Goal: Information Seeking & Learning: Learn about a topic

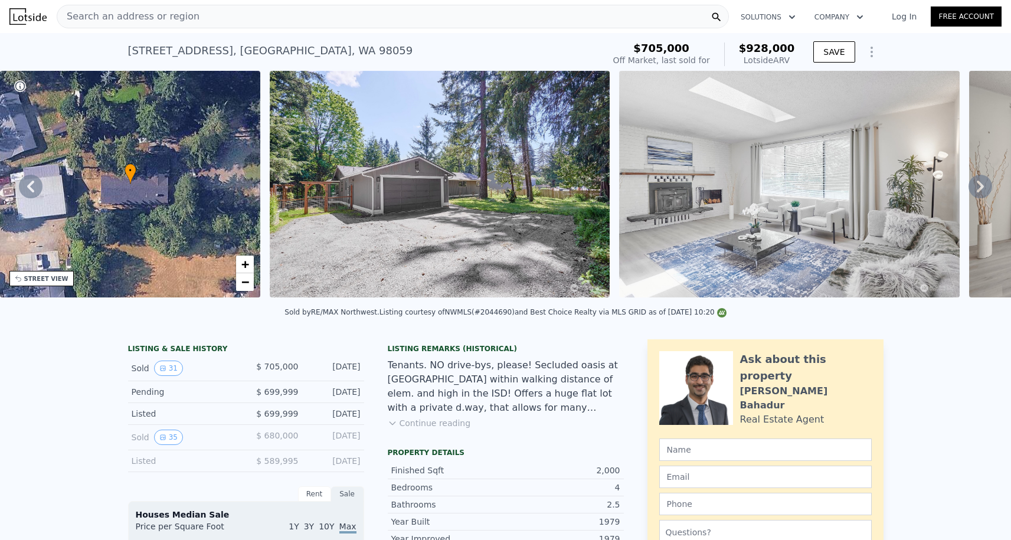
scroll to position [-2, 0]
click at [166, 24] on span "Search an address or region" at bounding box center [128, 16] width 142 height 14
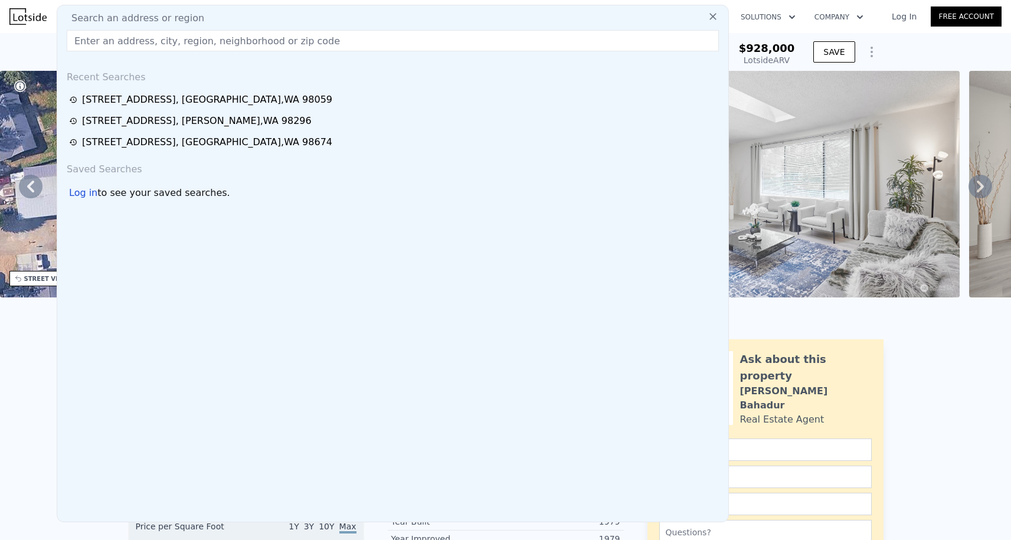
paste input "[STREET_ADDRESS]"
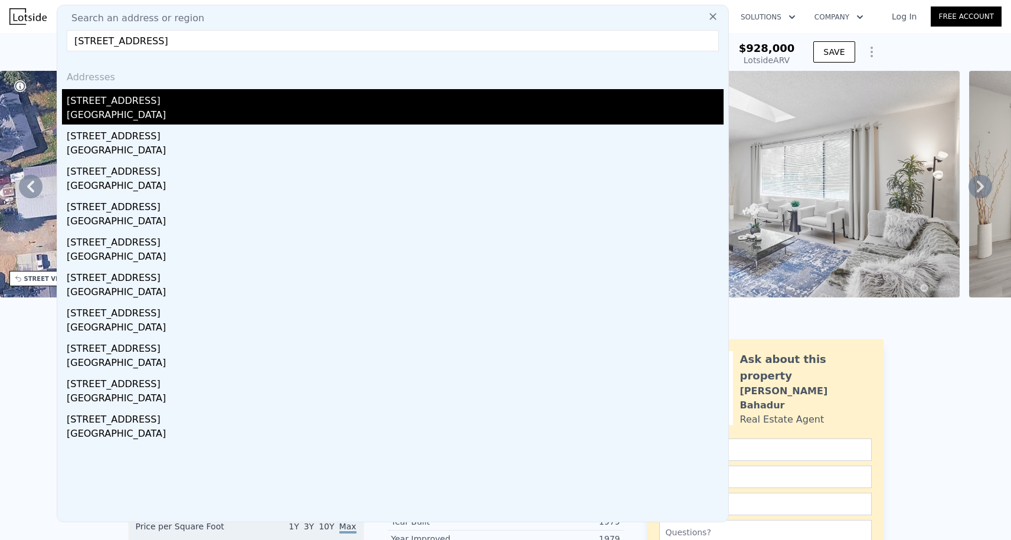
type input "[STREET_ADDRESS]"
click at [155, 101] on div "[STREET_ADDRESS]" at bounding box center [395, 98] width 657 height 19
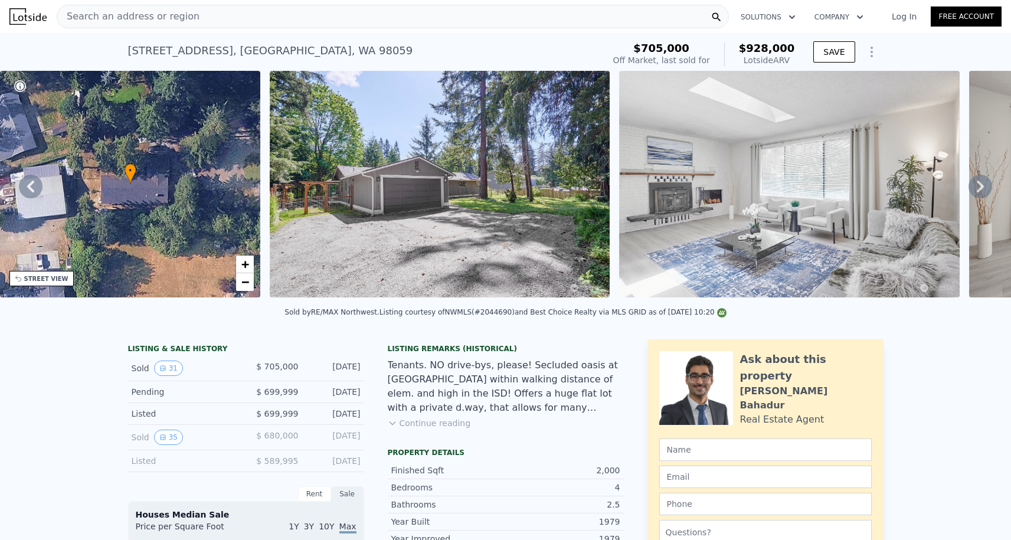
click at [277, 38] on div "[STREET_ADDRESS] Sold [DATE] for $705k (~ARV $928k )" at bounding box center [363, 54] width 471 height 33
click at [273, 25] on div "Search an address or region" at bounding box center [393, 17] width 672 height 24
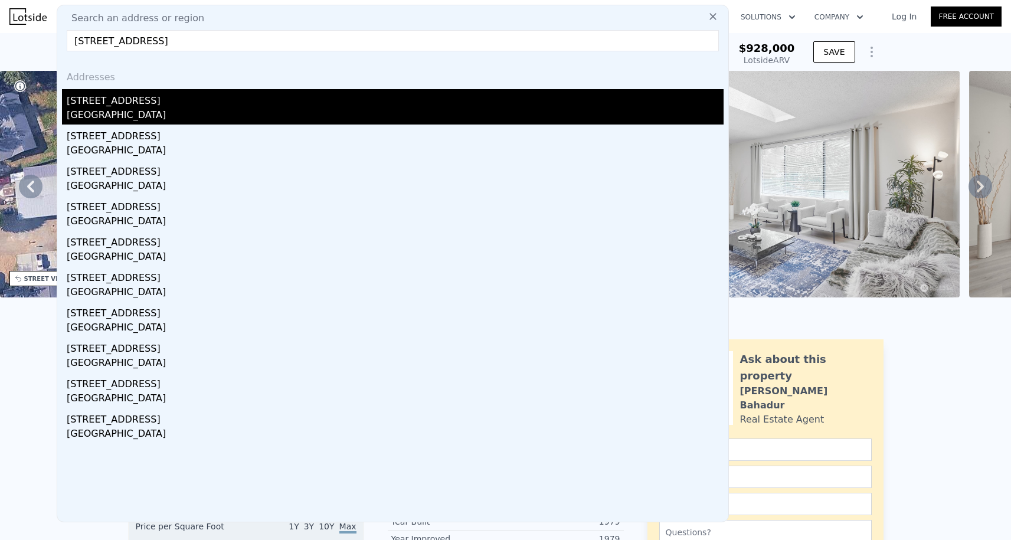
type input "[STREET_ADDRESS]"
click at [155, 101] on div "[STREET_ADDRESS]" at bounding box center [395, 98] width 657 height 19
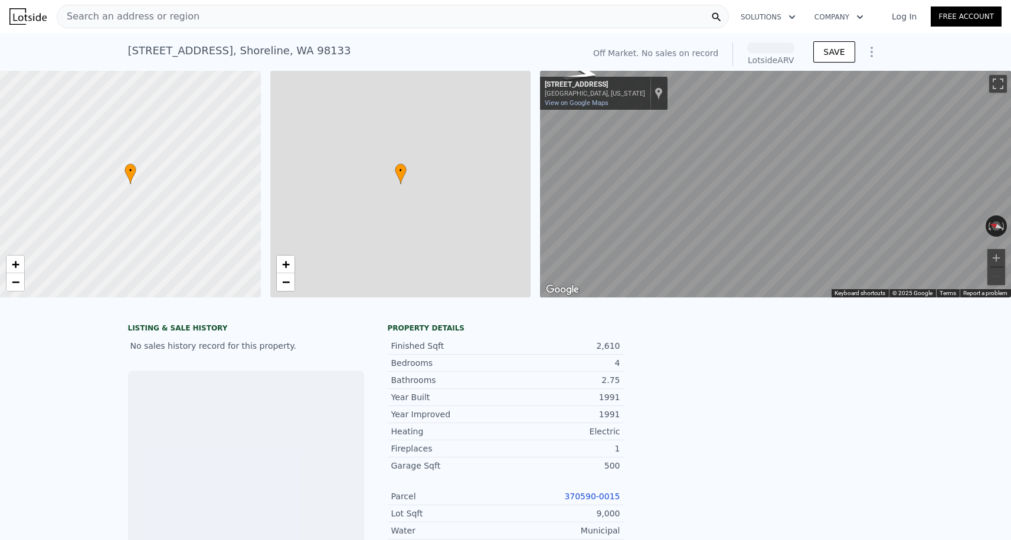
scroll to position [0, 5]
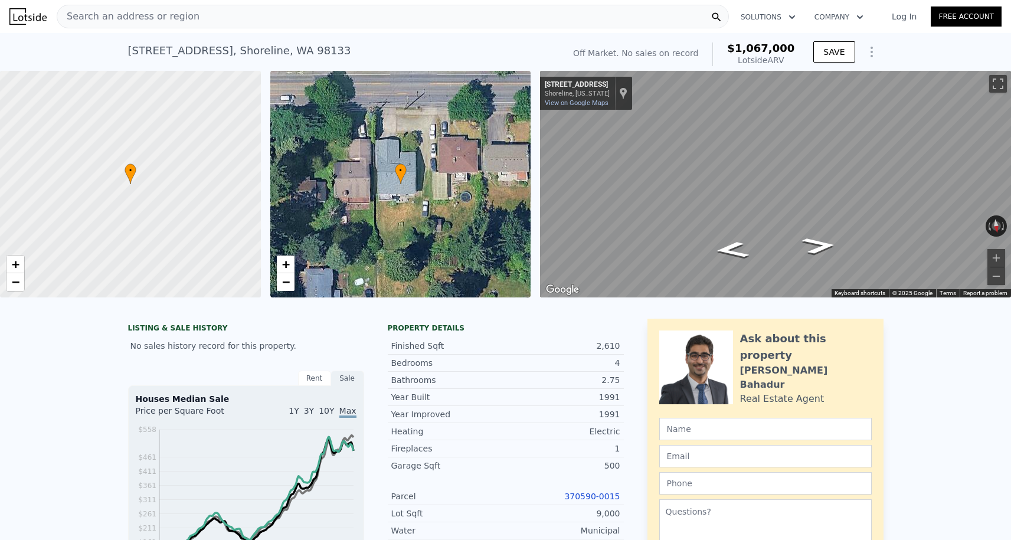
click at [154, 22] on span "Search an address or region" at bounding box center [128, 16] width 142 height 14
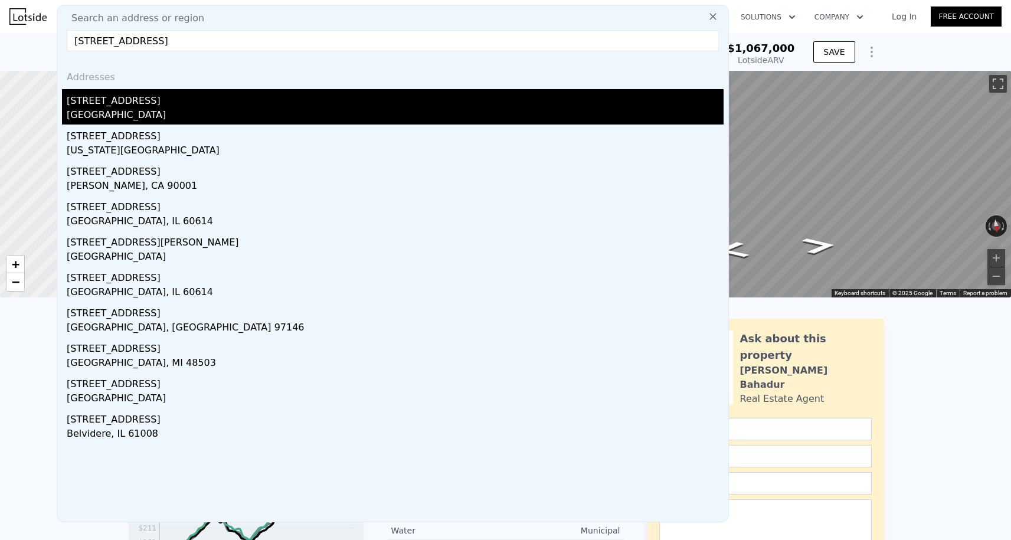
type input "[STREET_ADDRESS]"
click at [145, 104] on div "[STREET_ADDRESS]" at bounding box center [395, 98] width 657 height 19
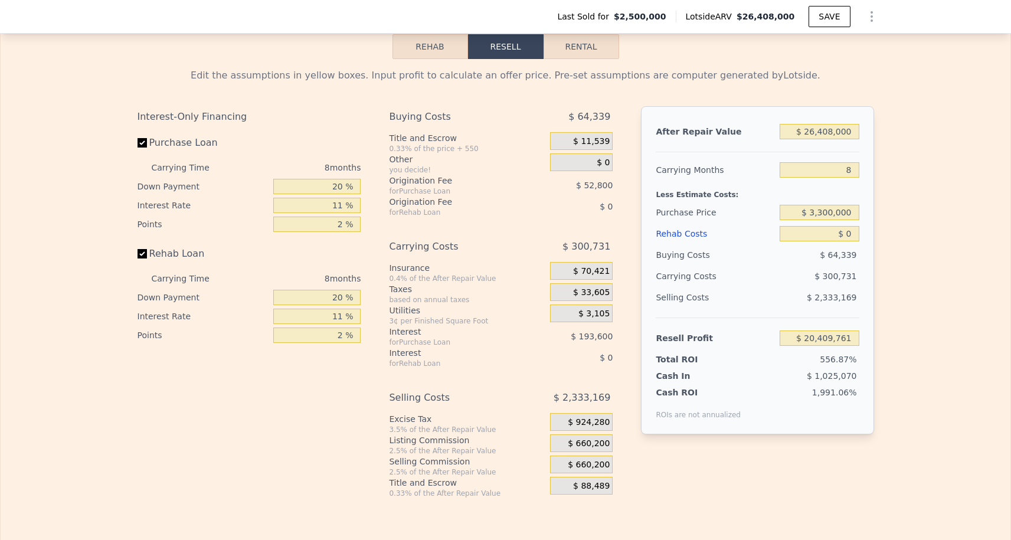
scroll to position [1760, 0]
click at [852, 173] on input "8" at bounding box center [819, 171] width 79 height 15
type input "3"
type input "$ 20,597,718"
type input "3"
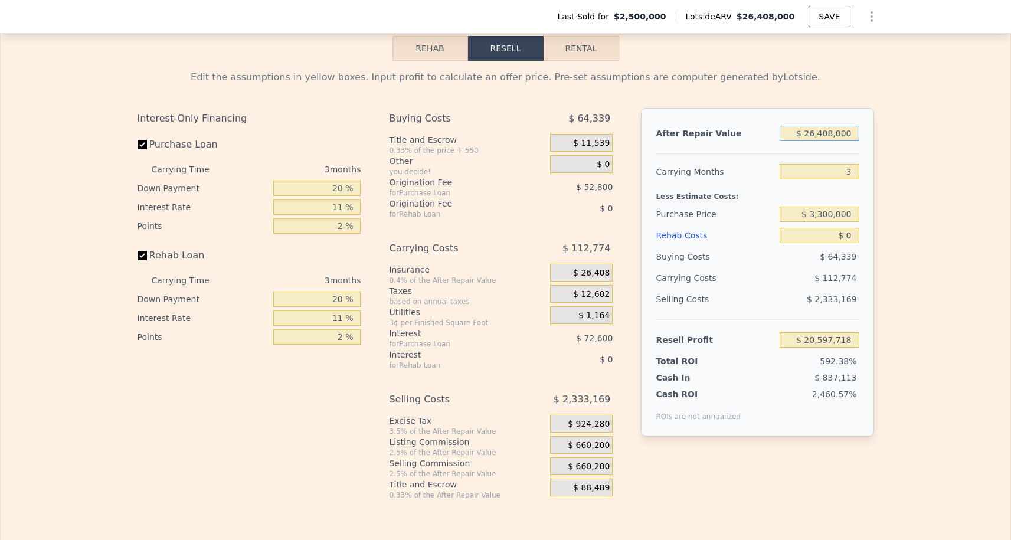
click at [834, 139] on input "$ 26,408,000" at bounding box center [819, 133] width 79 height 15
click at [834, 138] on input "$ 26,408,000" at bounding box center [819, 133] width 79 height 15
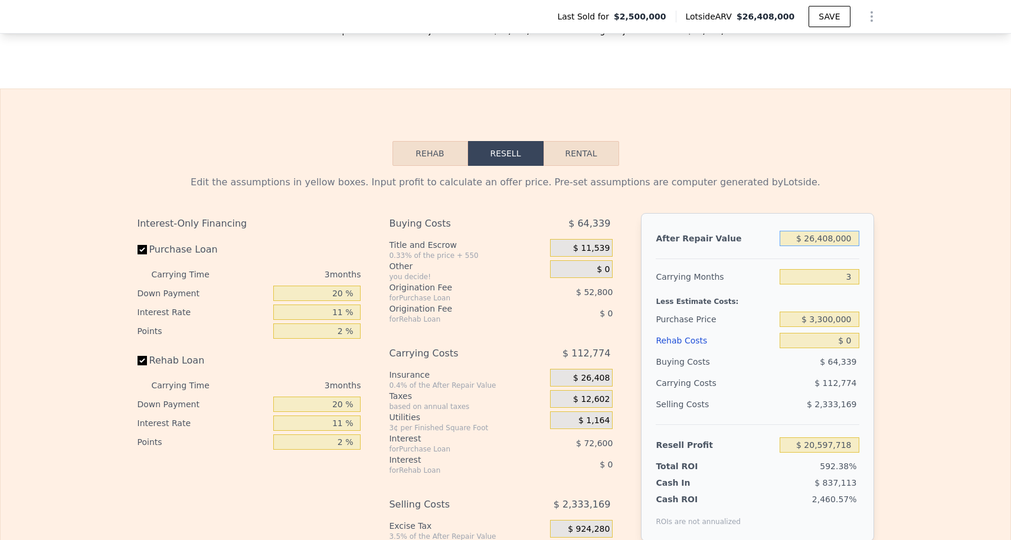
scroll to position [1722, 0]
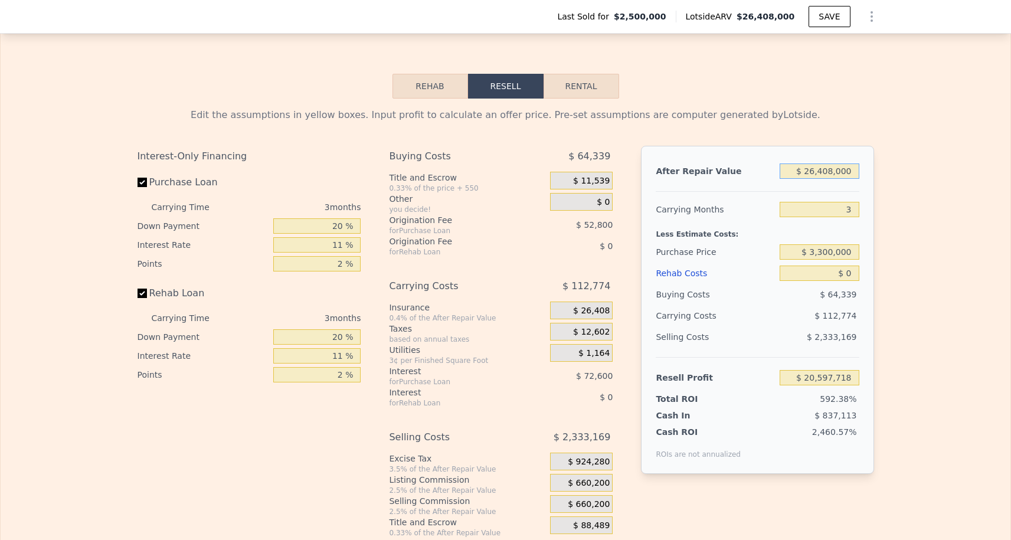
type input "$ 1"
type input "-$ 3,451,254"
type input "$ 150"
type input "-$ 3,451,118"
type input "$ 1,500"
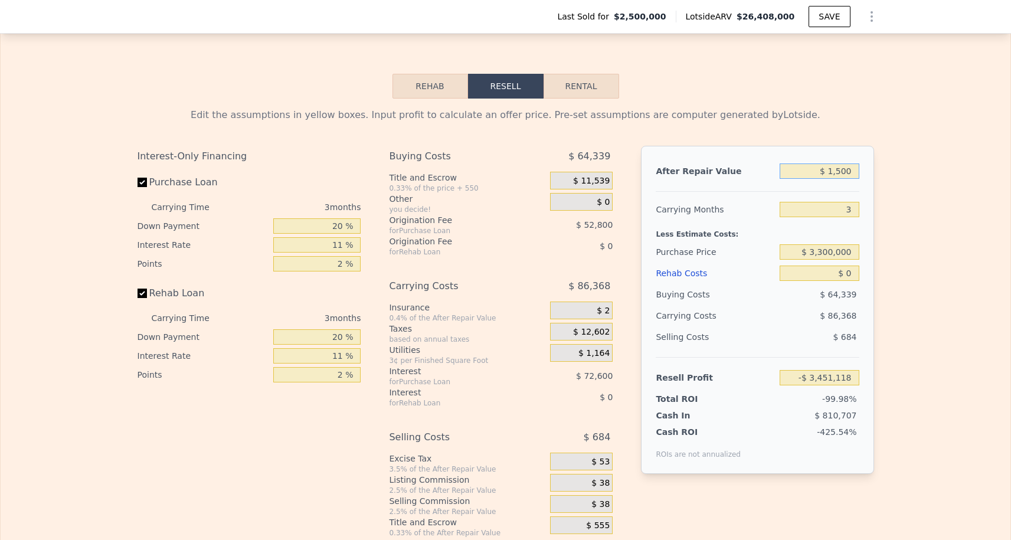
type input "-$ 3,449,891"
type input "$ 15,000"
type input "-$ 3,437,595"
type input "$ 150,000"
type input "-$ 3,314,655"
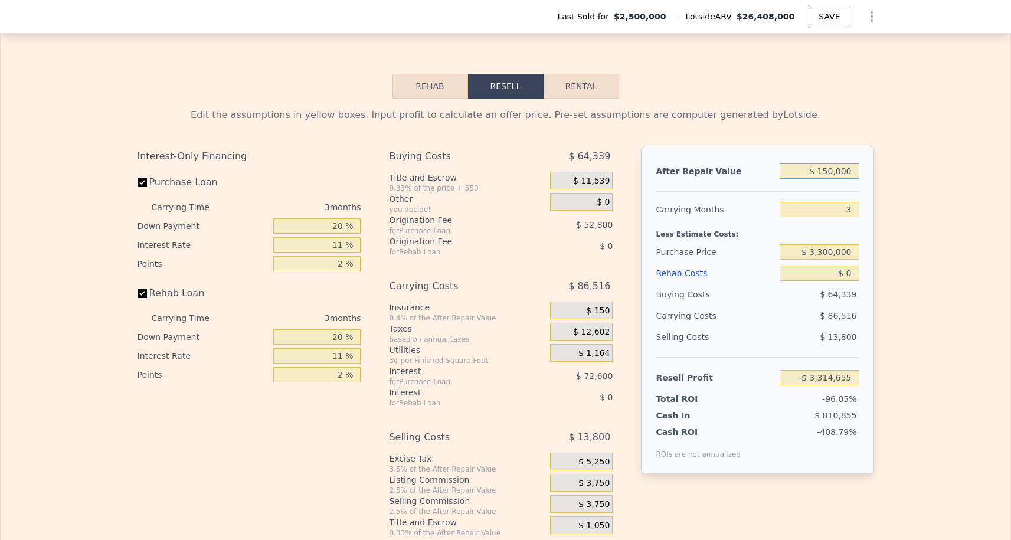
type input "$ 1,500,000"
type input "-$ 2,085,250"
type input "$ 15,000,000"
type input "$ 10,208,795"
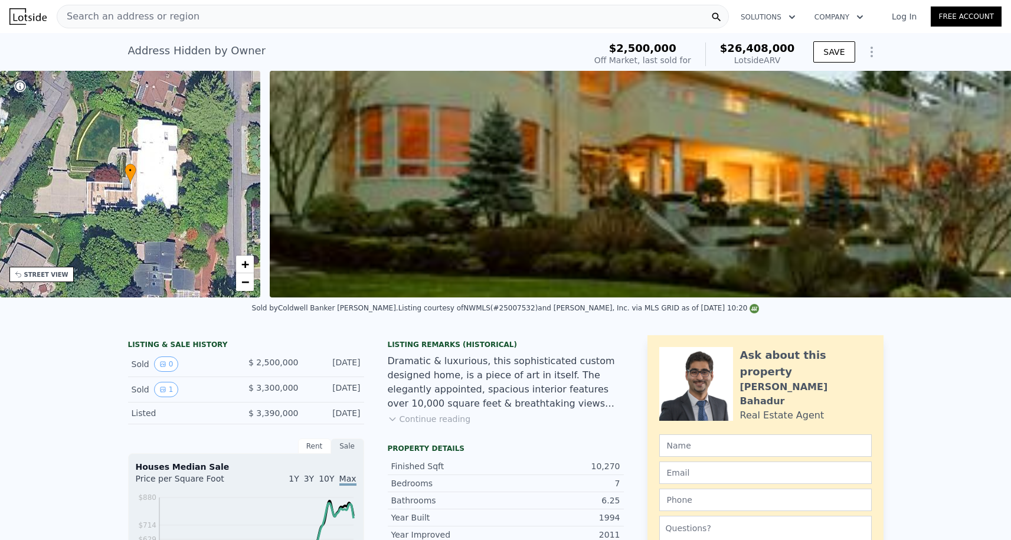
scroll to position [0, 0]
click at [185, 14] on span "Search an address or region" at bounding box center [128, 16] width 142 height 14
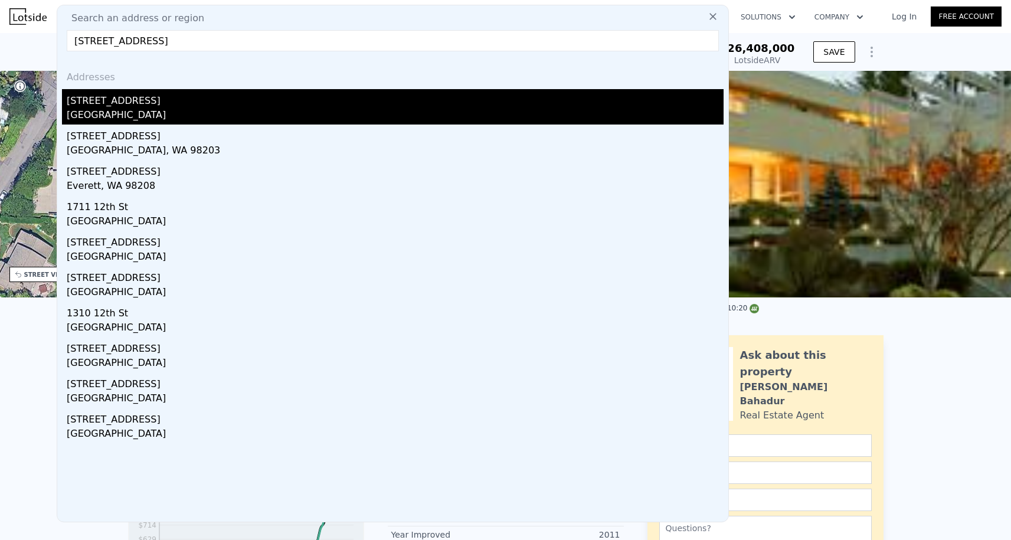
type input "[STREET_ADDRESS]"
click at [213, 96] on div "[STREET_ADDRESS]" at bounding box center [395, 98] width 657 height 19
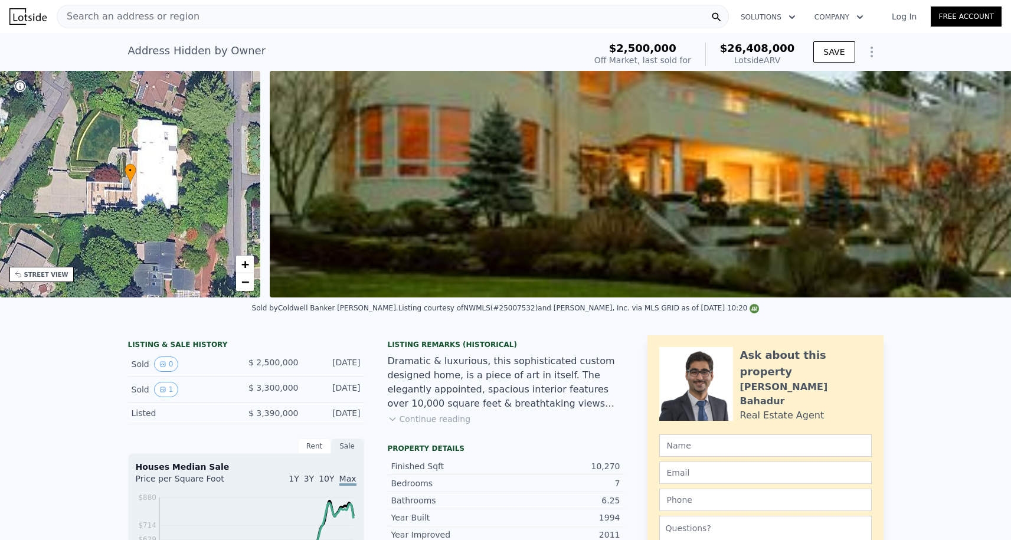
type input "$ 26,408,000"
type input "8"
type input "$ 20,409,761"
click at [198, 8] on div "Search an address or region" at bounding box center [393, 17] width 672 height 24
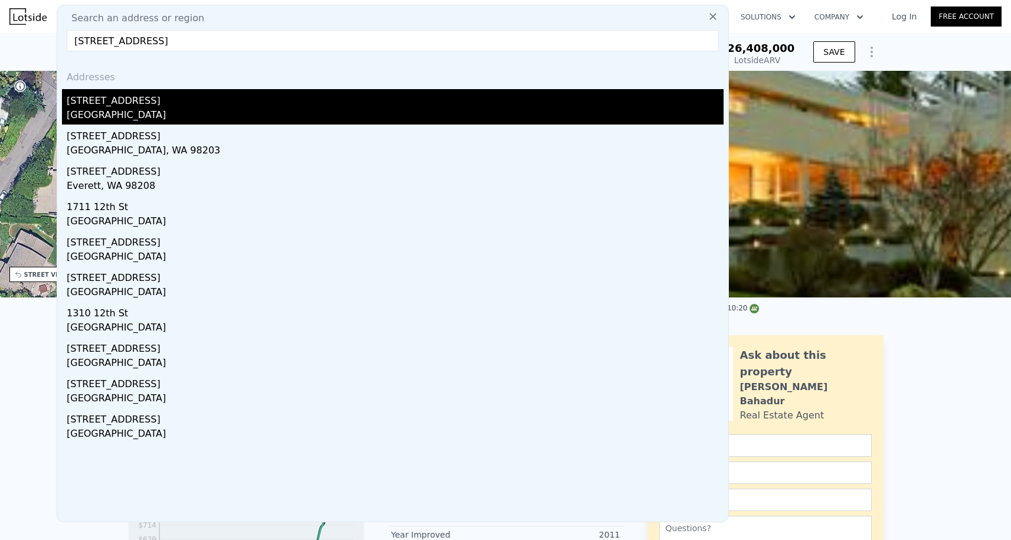
type input "[STREET_ADDRESS]"
click at [143, 101] on div "[STREET_ADDRESS]" at bounding box center [395, 98] width 657 height 19
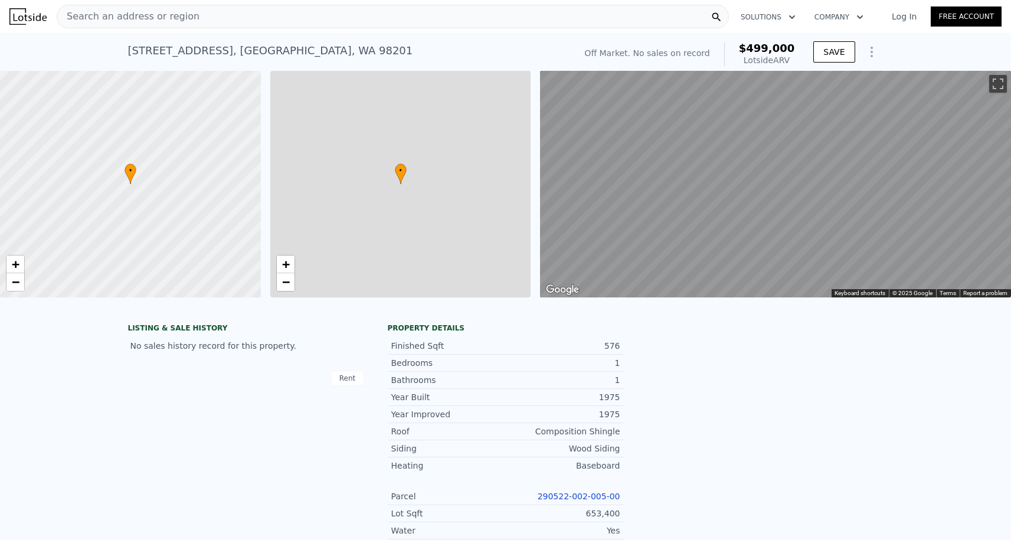
type input "5"
type input "4.75"
type input "6.25"
type input "8980"
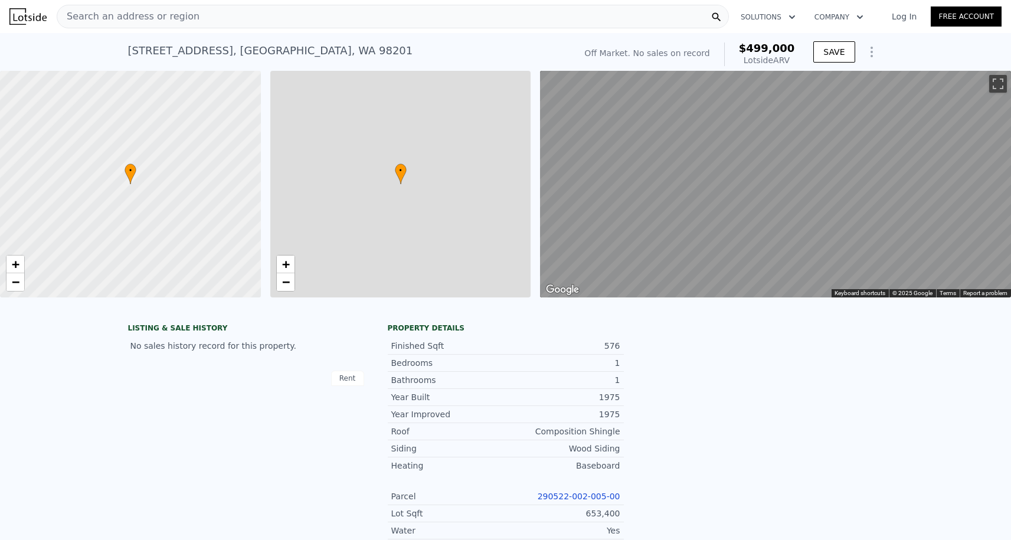
type input "10030"
type input "17107"
type input "77571"
type input "$ 499,000"
type input "6"
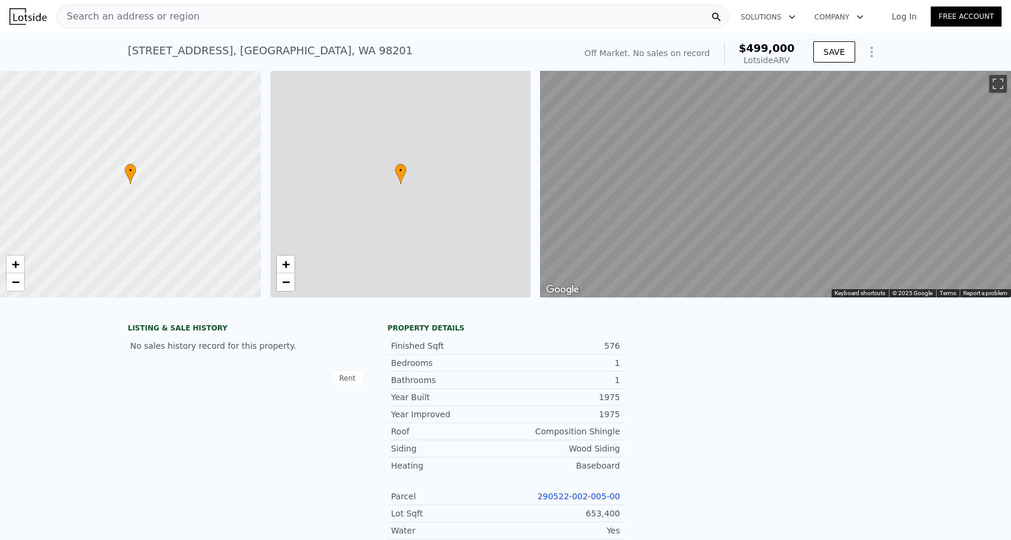
type input "$ 30,002"
type input "1"
type input "2"
type input "1"
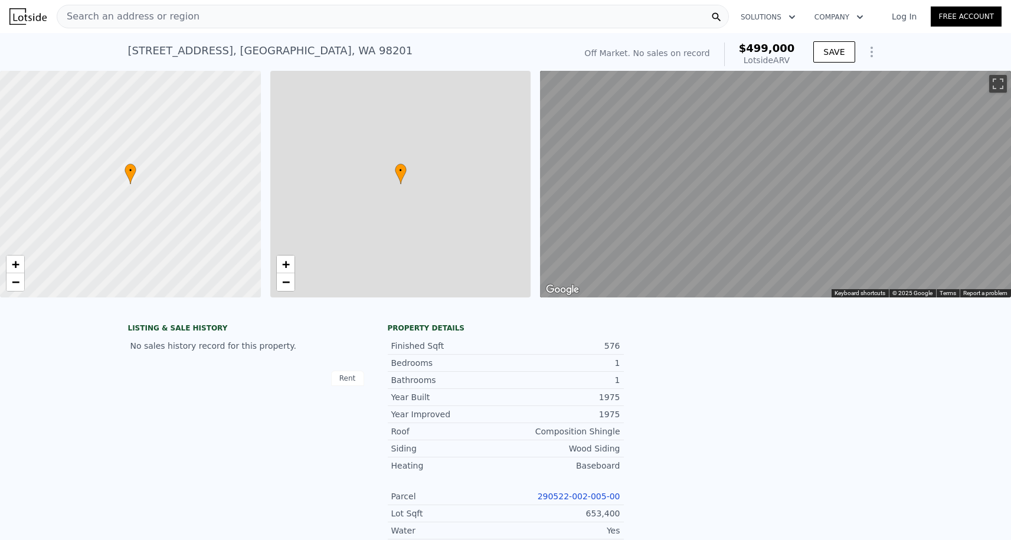
type input "696"
type input "792"
type input "3049"
type input "15246"
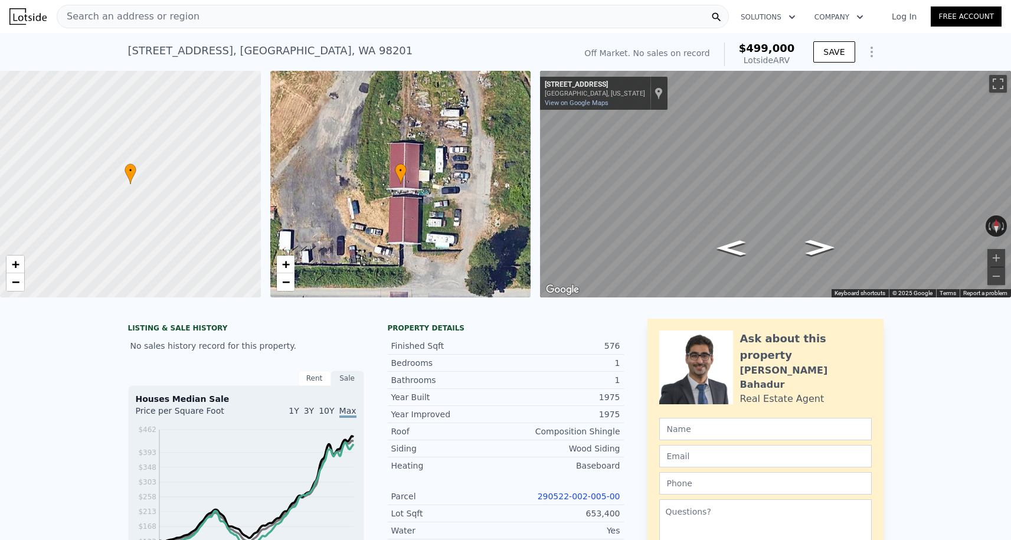
scroll to position [-1, 0]
click at [221, 15] on div "Search an address or region" at bounding box center [393, 17] width 672 height 24
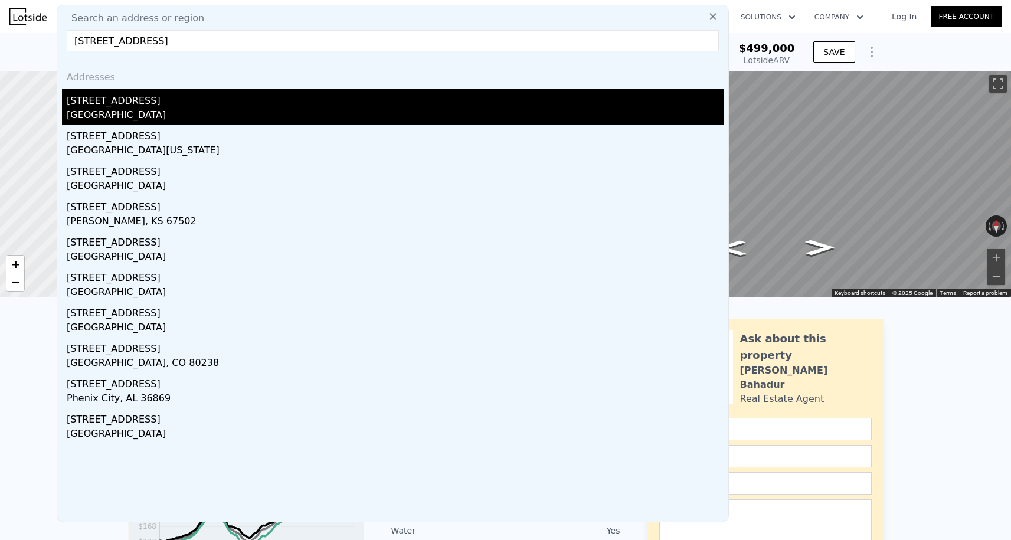
type input "[STREET_ADDRESS]"
click at [153, 102] on div "[STREET_ADDRESS]" at bounding box center [395, 98] width 657 height 19
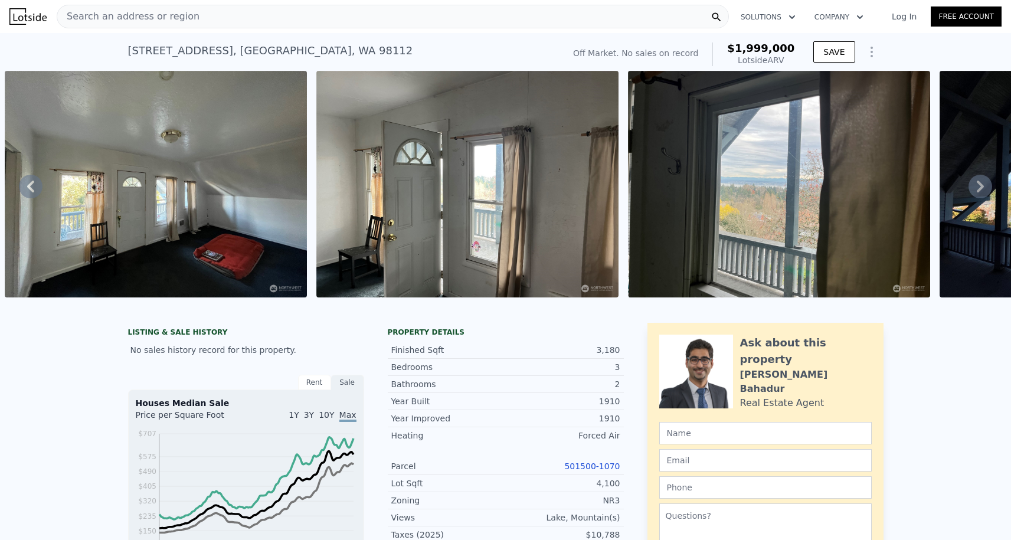
click at [220, 15] on div "Search an address or region" at bounding box center [393, 17] width 672 height 24
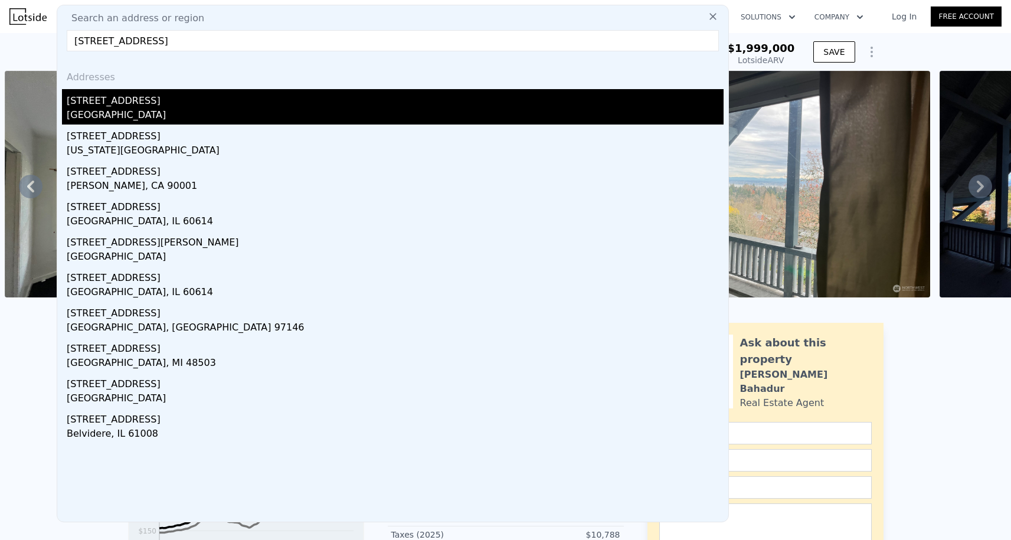
type input "[STREET_ADDRESS]"
click at [172, 115] on div "[GEOGRAPHIC_DATA]" at bounding box center [395, 116] width 657 height 17
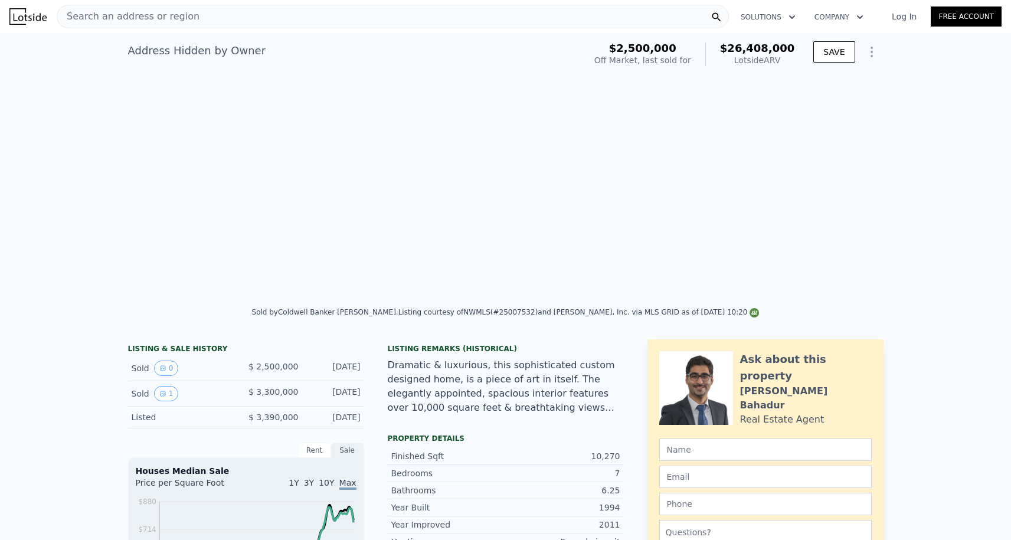
type input "5"
type input "4.75"
type input "6.25"
type input "8980"
type input "10030"
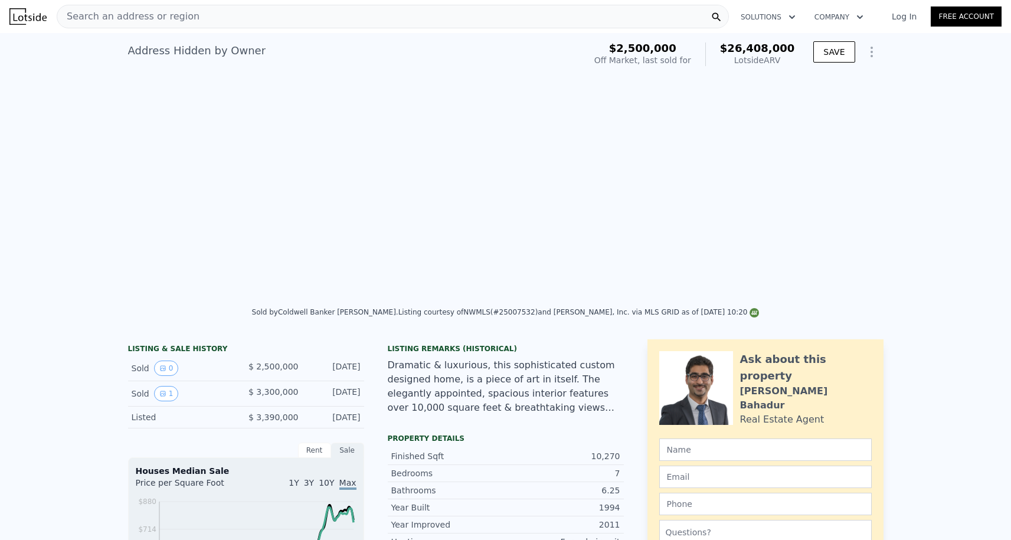
type input "17107"
type input "77571"
type input "$ 26,408,000"
type input "$ 20,409,761"
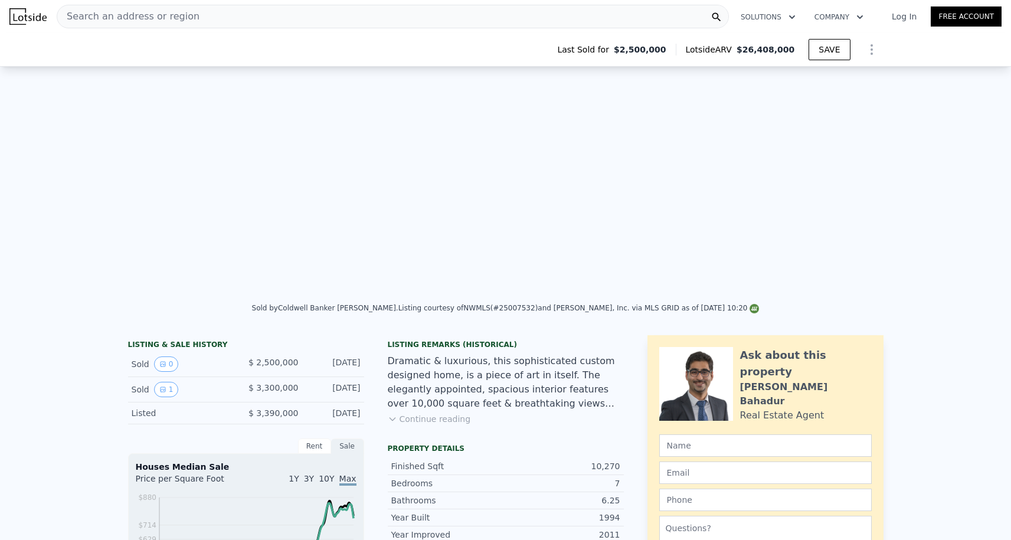
scroll to position [268, 0]
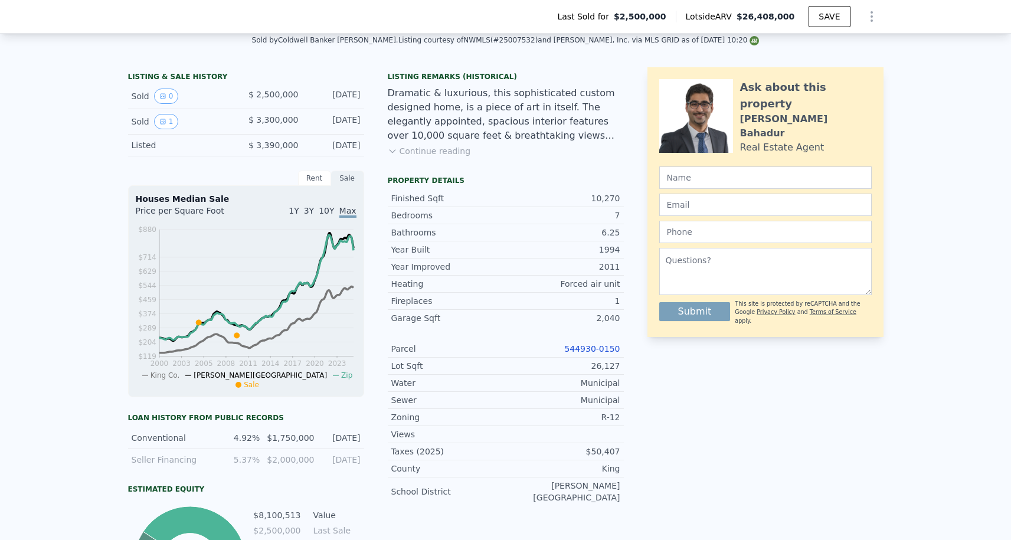
click at [580, 349] on link "544930-0150" at bounding box center [591, 348] width 55 height 9
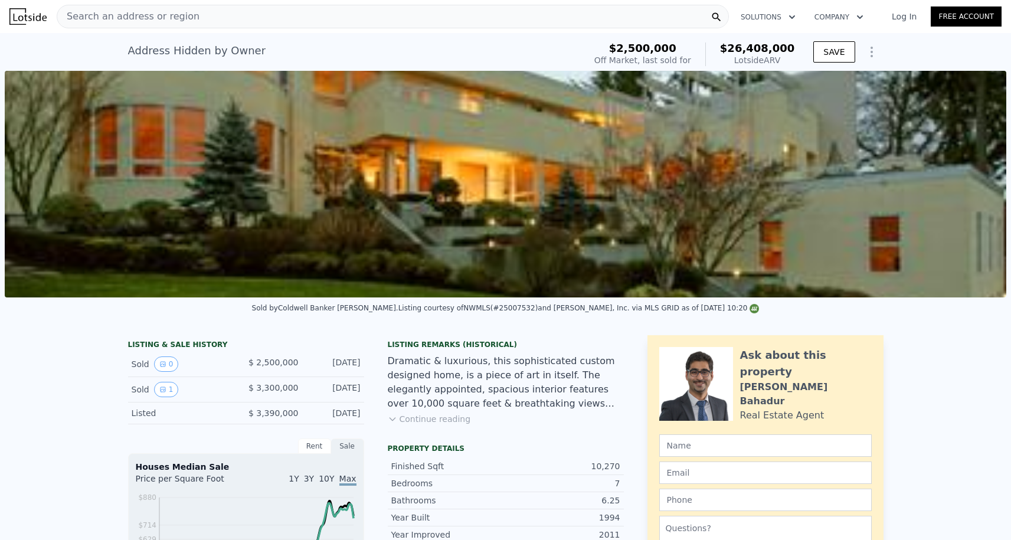
scroll to position [0, 0]
click at [437, 171] on img at bounding box center [506, 184] width 1002 height 227
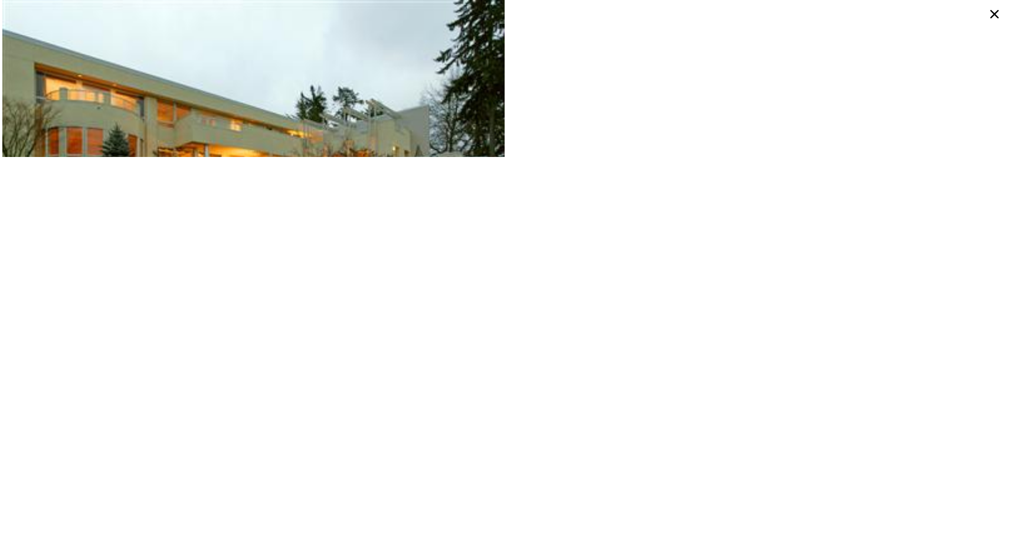
click at [994, 23] on icon at bounding box center [994, 14] width 19 height 19
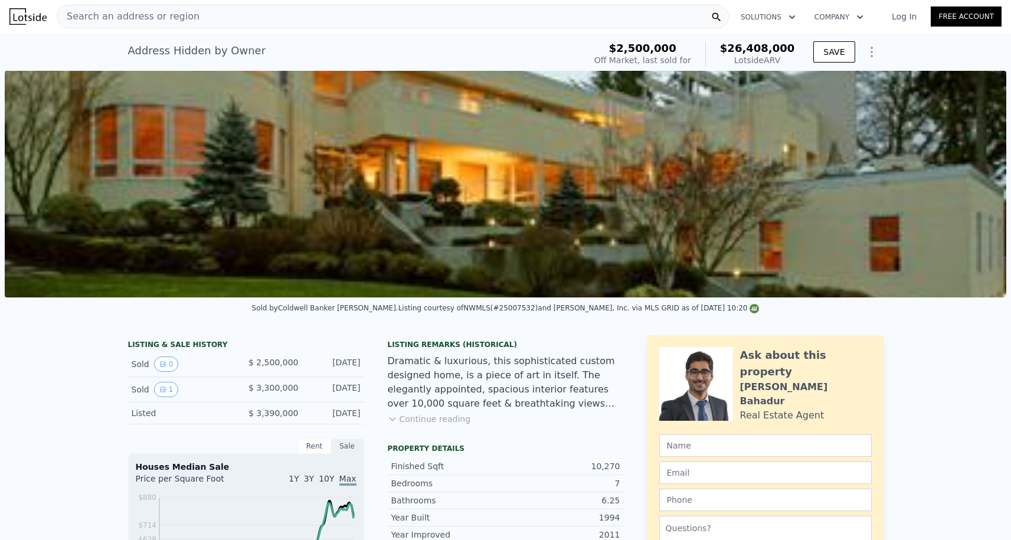
click at [994, 19] on link "Free Account" at bounding box center [966, 16] width 71 height 20
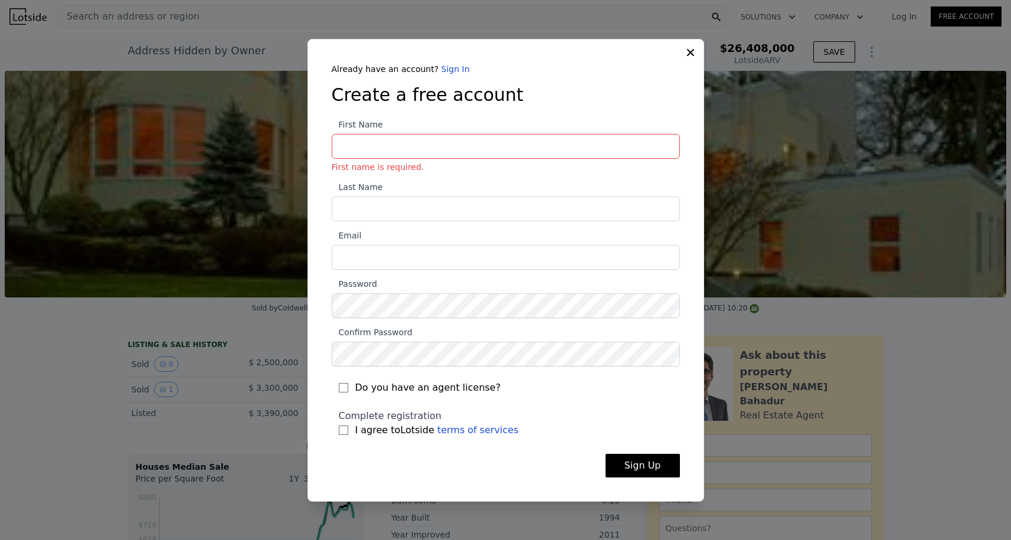
click at [693, 60] on div "Already have an account? Sign In Create a free account First Name First name is…" at bounding box center [506, 270] width 397 height 463
click at [685, 50] on icon at bounding box center [691, 53] width 12 height 12
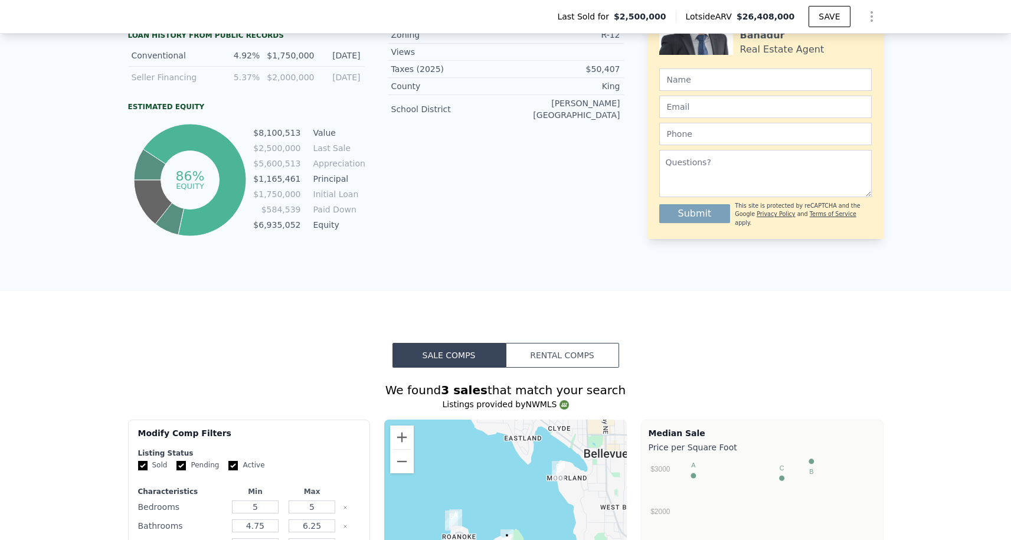
scroll to position [159, 0]
